Goal: Task Accomplishment & Management: Manage account settings

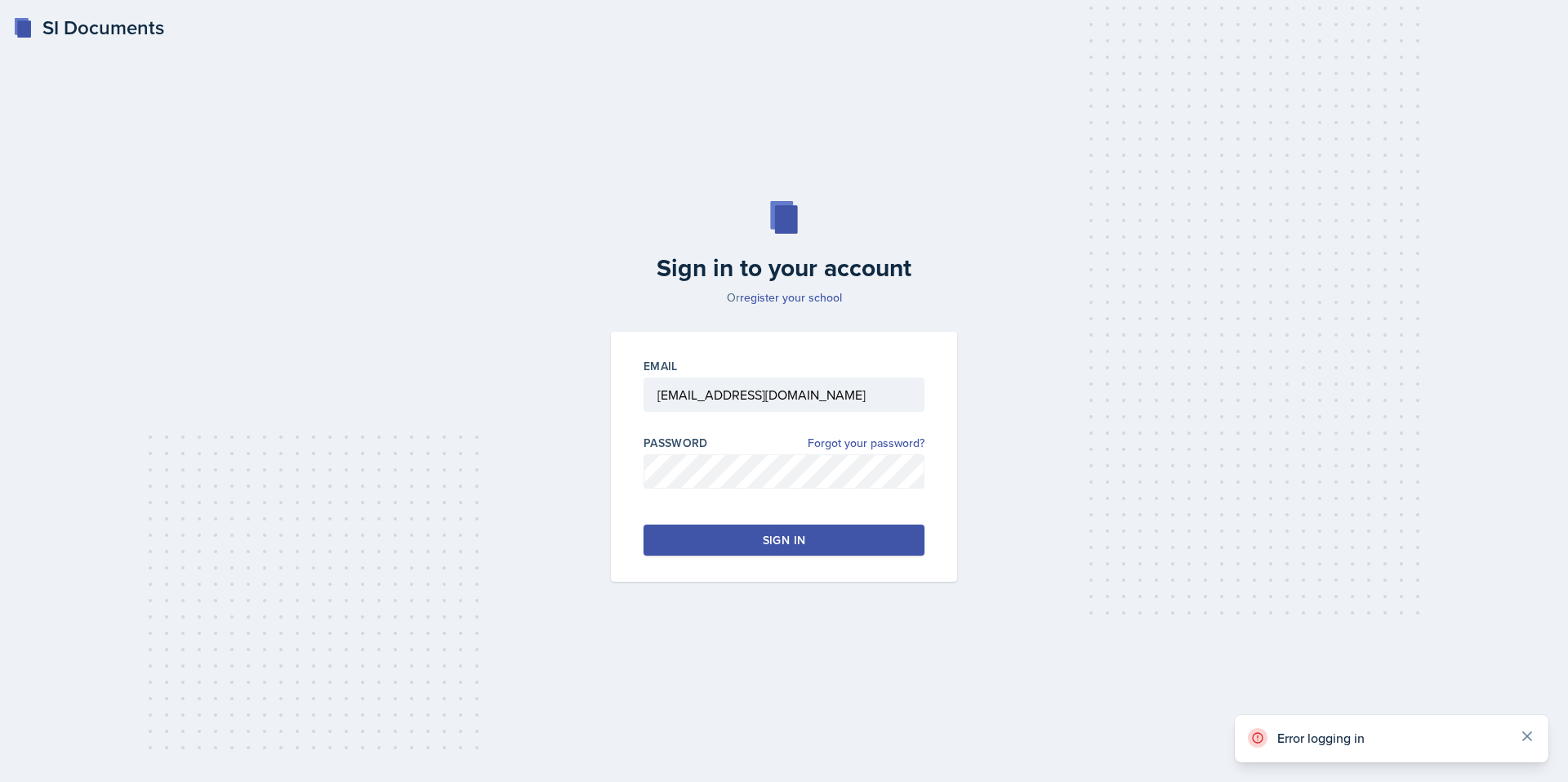
click at [1526, 737] on icon at bounding box center [1527, 736] width 8 height 8
click at [703, 542] on button "Sign in" at bounding box center [784, 540] width 281 height 31
click at [803, 541] on div "Sign in" at bounding box center [784, 540] width 42 height 16
drag, startPoint x: 1451, startPoint y: 0, endPoint x: 1019, endPoint y: 167, distance: 463.2
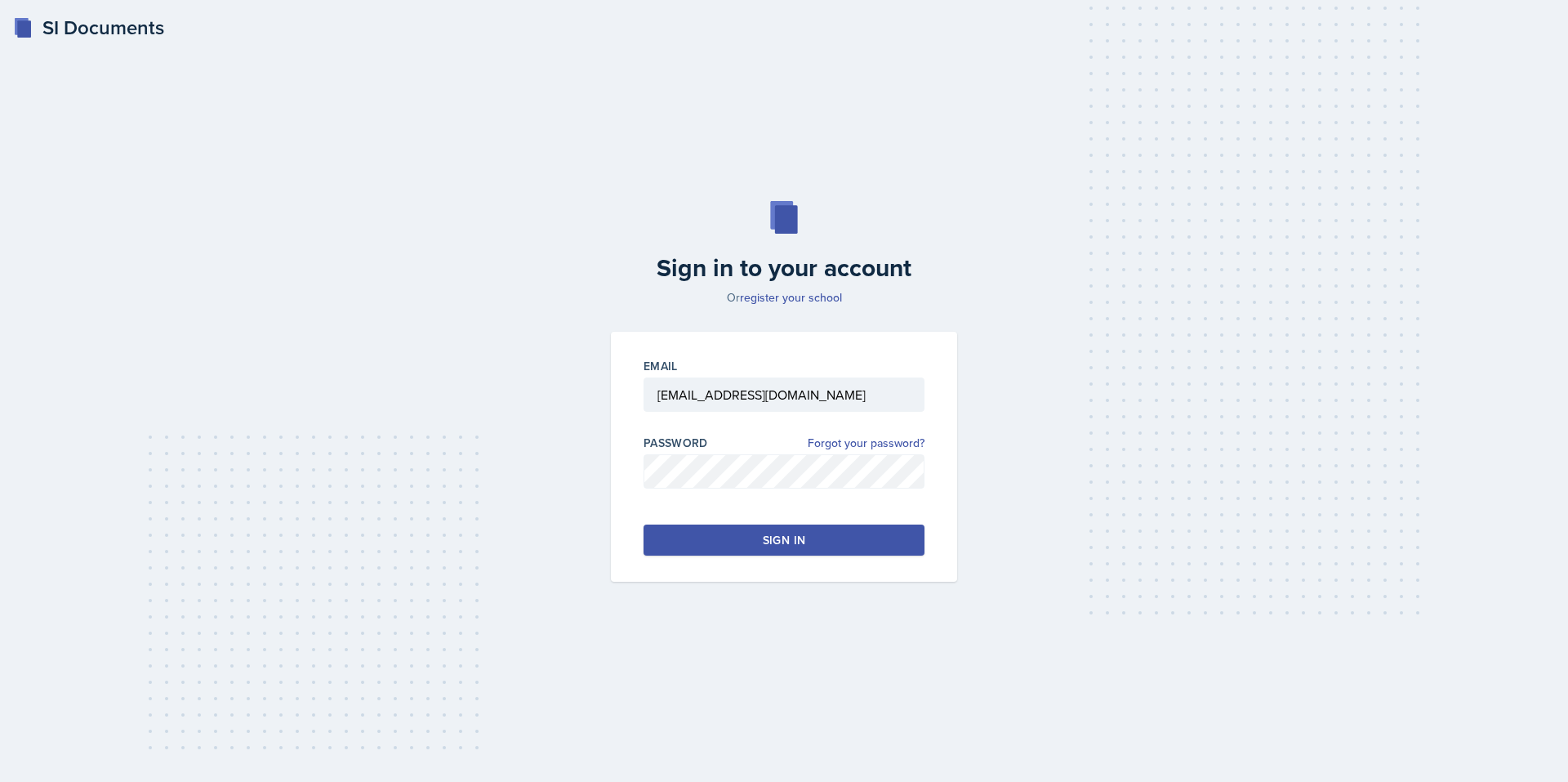
click at [1019, 167] on div "Sign in to your account Or register your school Email [EMAIL_ADDRESS][DOMAIN_NA…" at bounding box center [784, 391] width 1516 height 486
drag, startPoint x: 953, startPoint y: 178, endPoint x: 996, endPoint y: 147, distance: 53.0
click at [996, 147] on div "SI Documents Sign in to your account Or register your school Email [EMAIL_ADDRE…" at bounding box center [784, 391] width 1568 height 782
click at [96, 30] on div "SI Documents" at bounding box center [89, 28] width 151 height 29
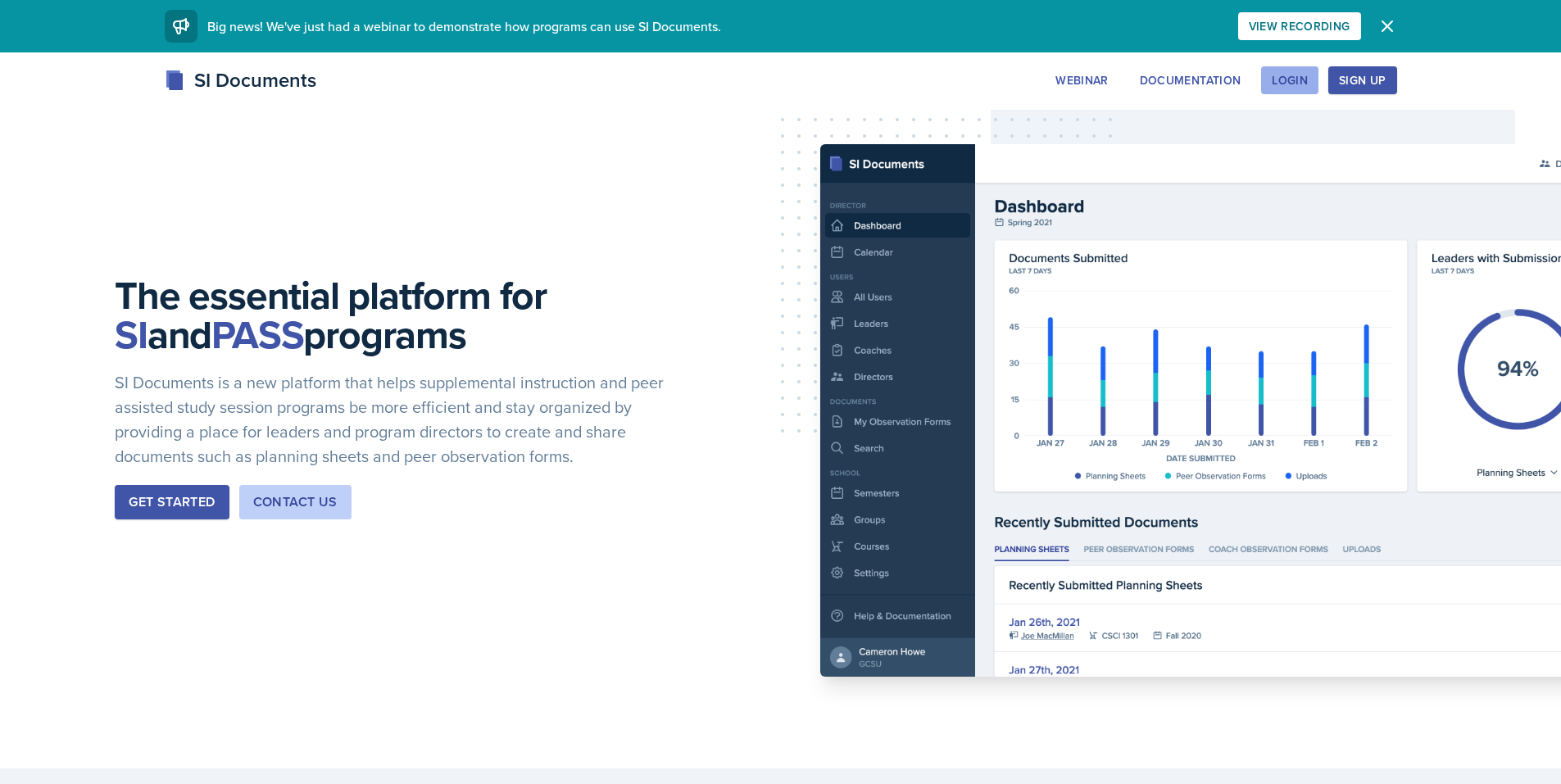
click at [1292, 83] on div "Login" at bounding box center [1289, 80] width 36 height 14
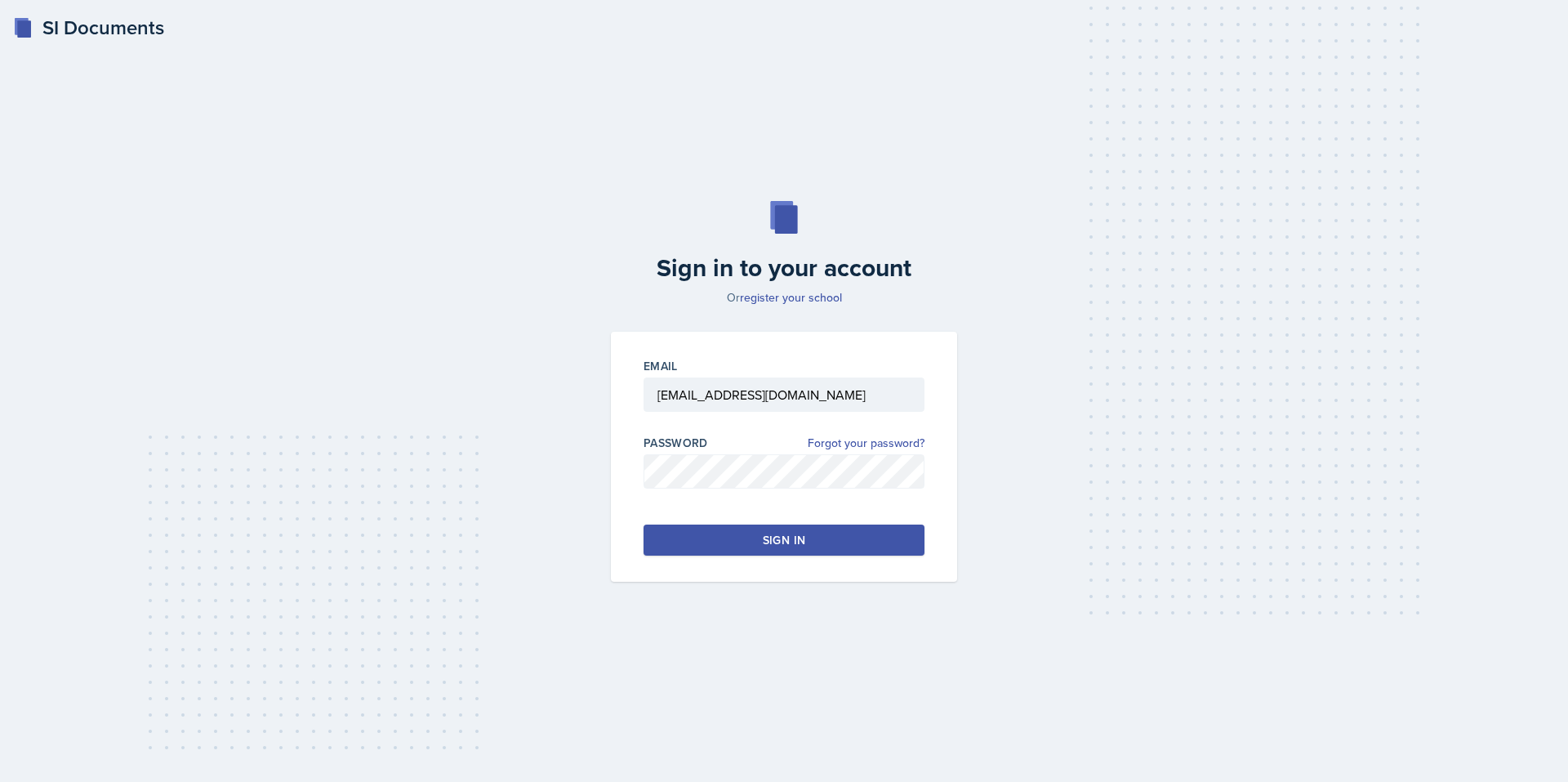
click at [798, 548] on button "Sign in" at bounding box center [784, 540] width 281 height 31
